Goal: Task Accomplishment & Management: Manage account settings

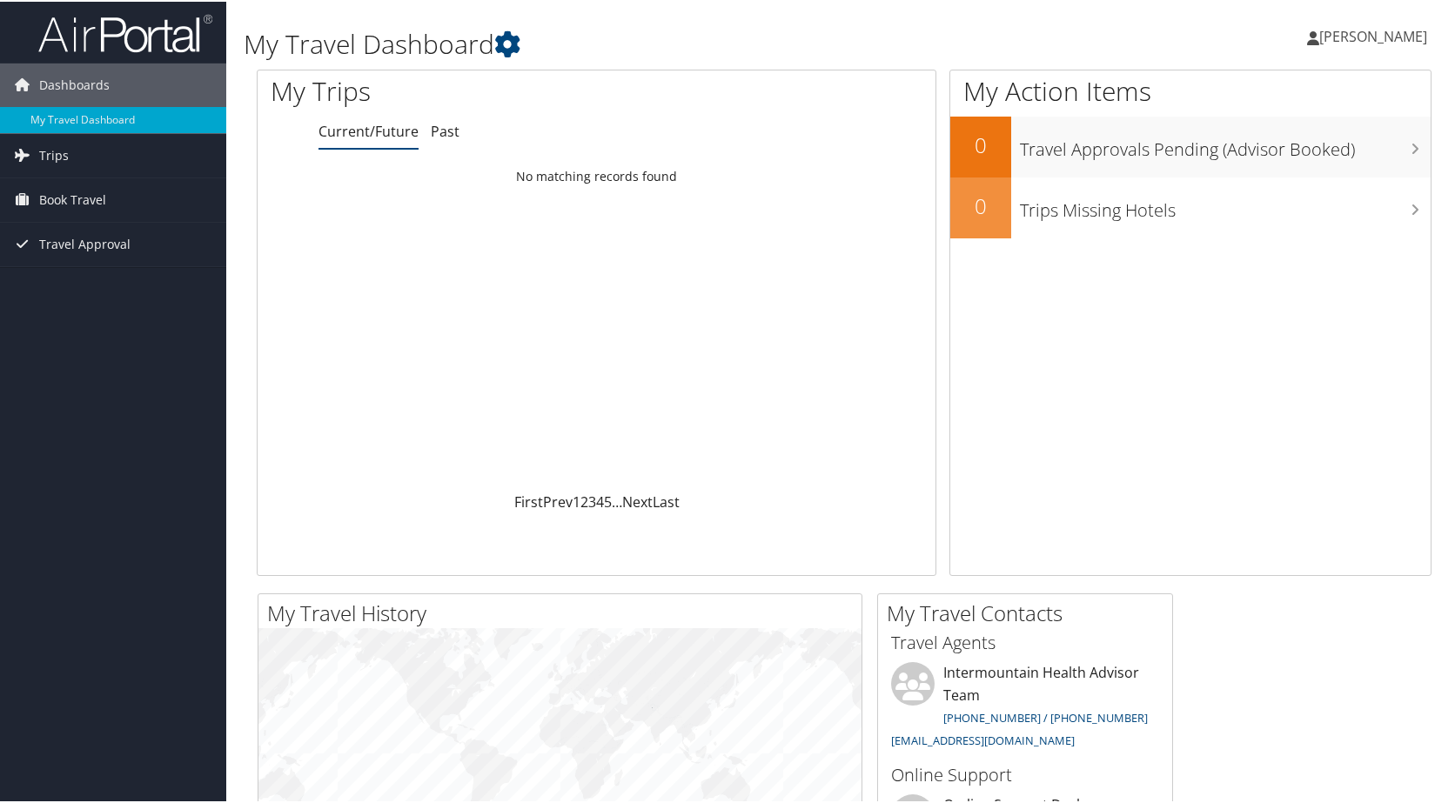
click at [1367, 29] on span "[PERSON_NAME]" at bounding box center [1373, 34] width 108 height 19
click at [1289, 151] on link "View Travel Profile" at bounding box center [1328, 155] width 194 height 30
